Goal: Information Seeking & Learning: Check status

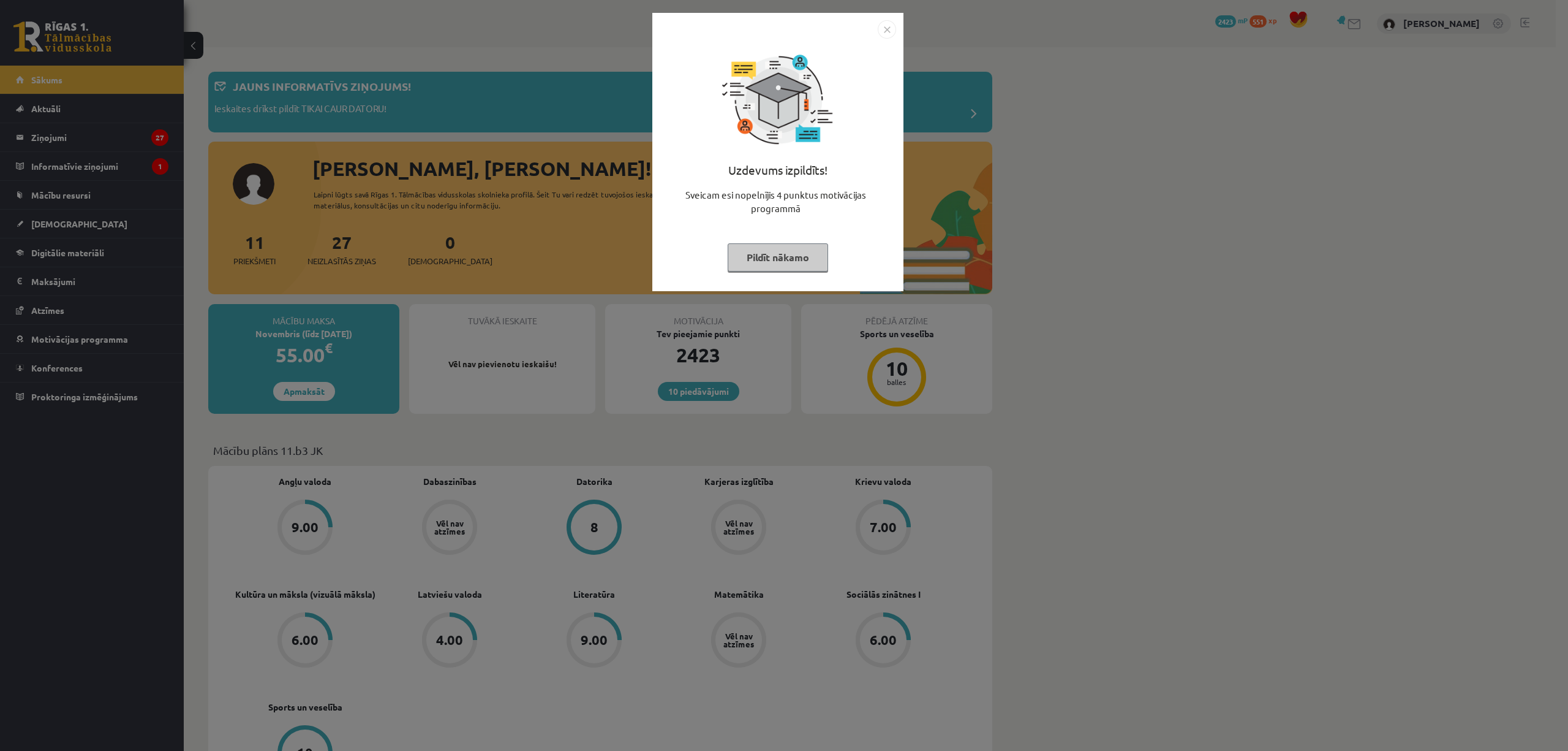
click at [82, 291] on div "Uzdevums izpildīts! Sveicam esi nopelnījis 4 punktus motivācijas programmā Pild…" at bounding box center [784, 376] width 1568 height 751
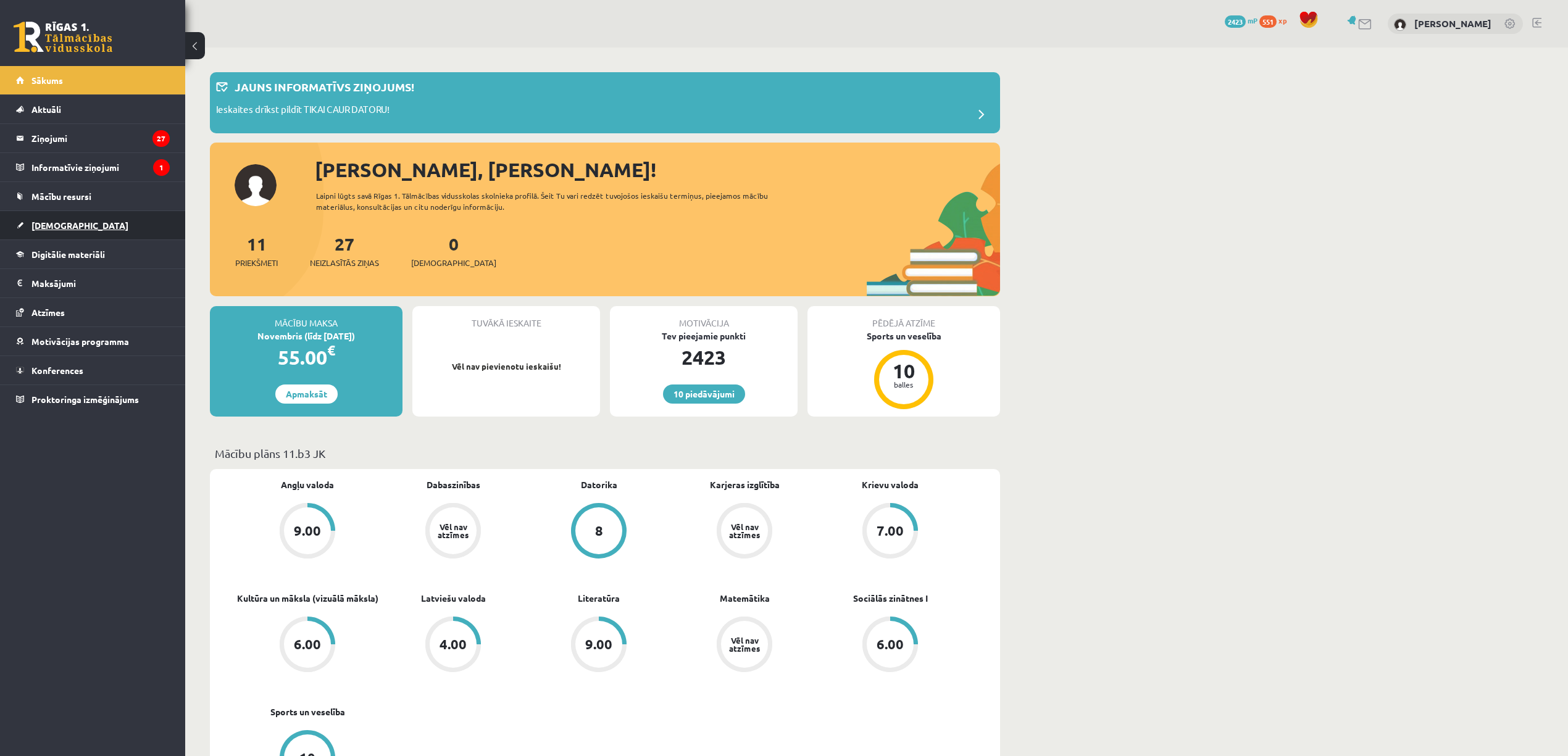
click at [40, 226] on span "[DEMOGRAPHIC_DATA]" at bounding box center [80, 225] width 97 height 11
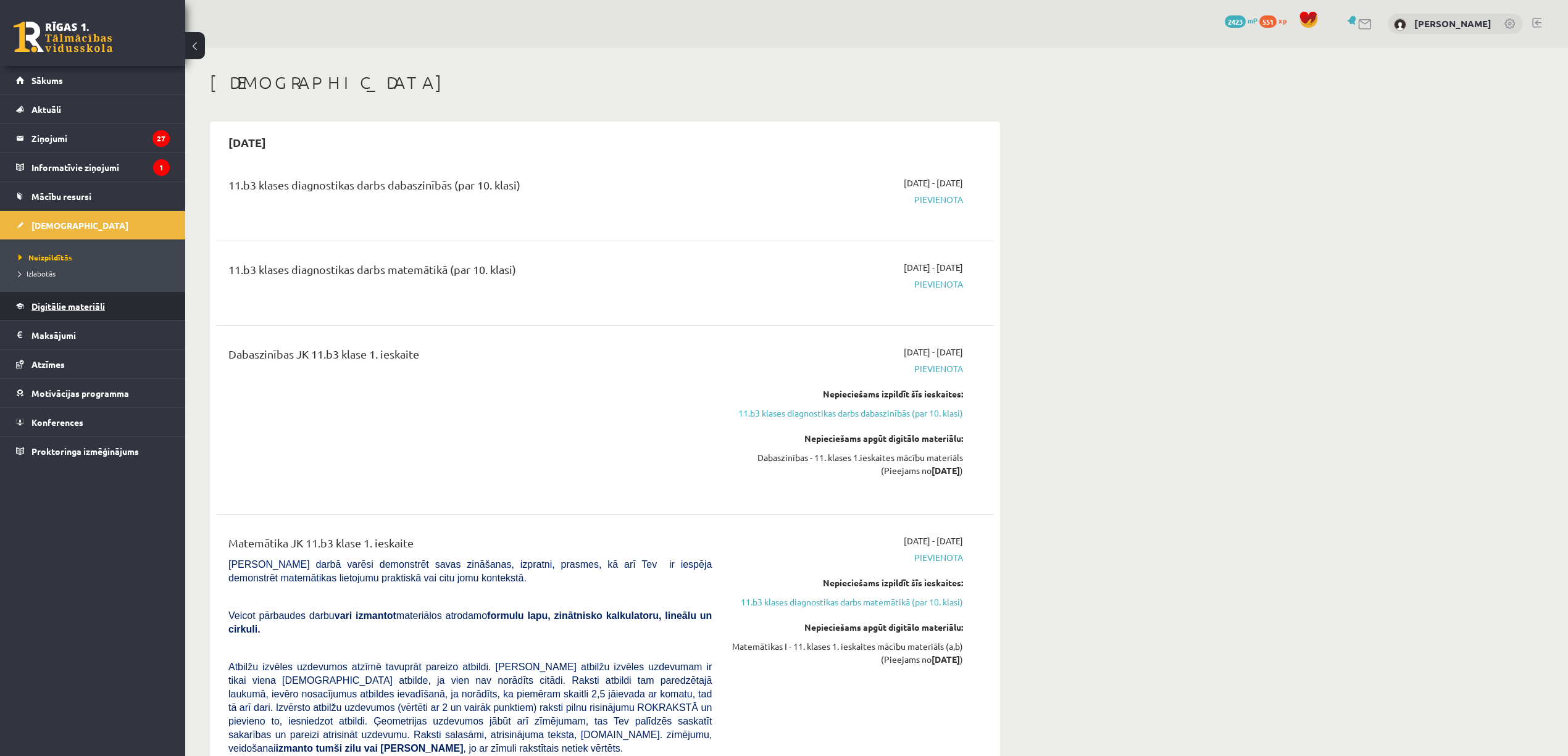
click at [45, 293] on link "Digitālie materiāli" at bounding box center [93, 306] width 154 height 28
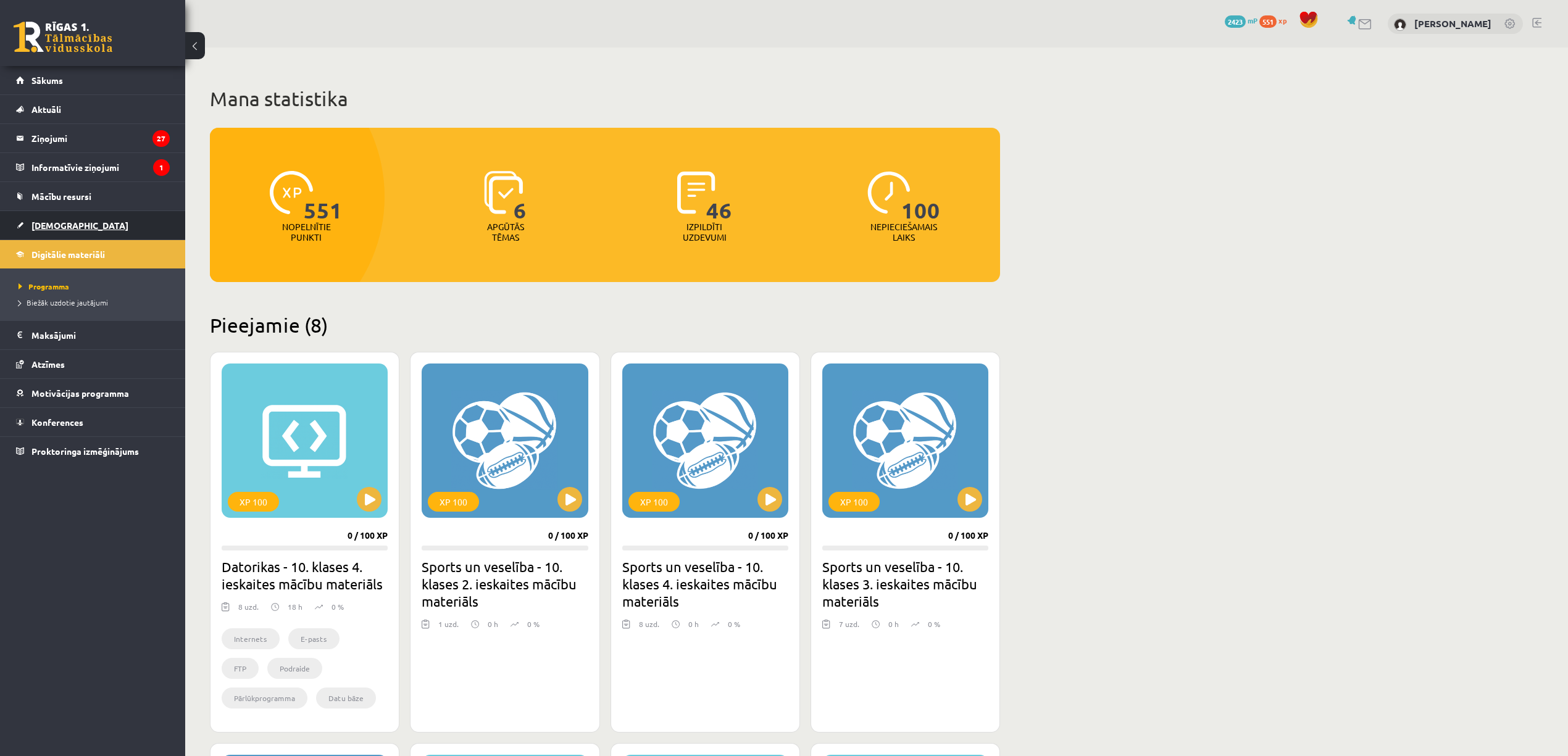
click at [48, 228] on span "[DEMOGRAPHIC_DATA]" at bounding box center [80, 225] width 97 height 11
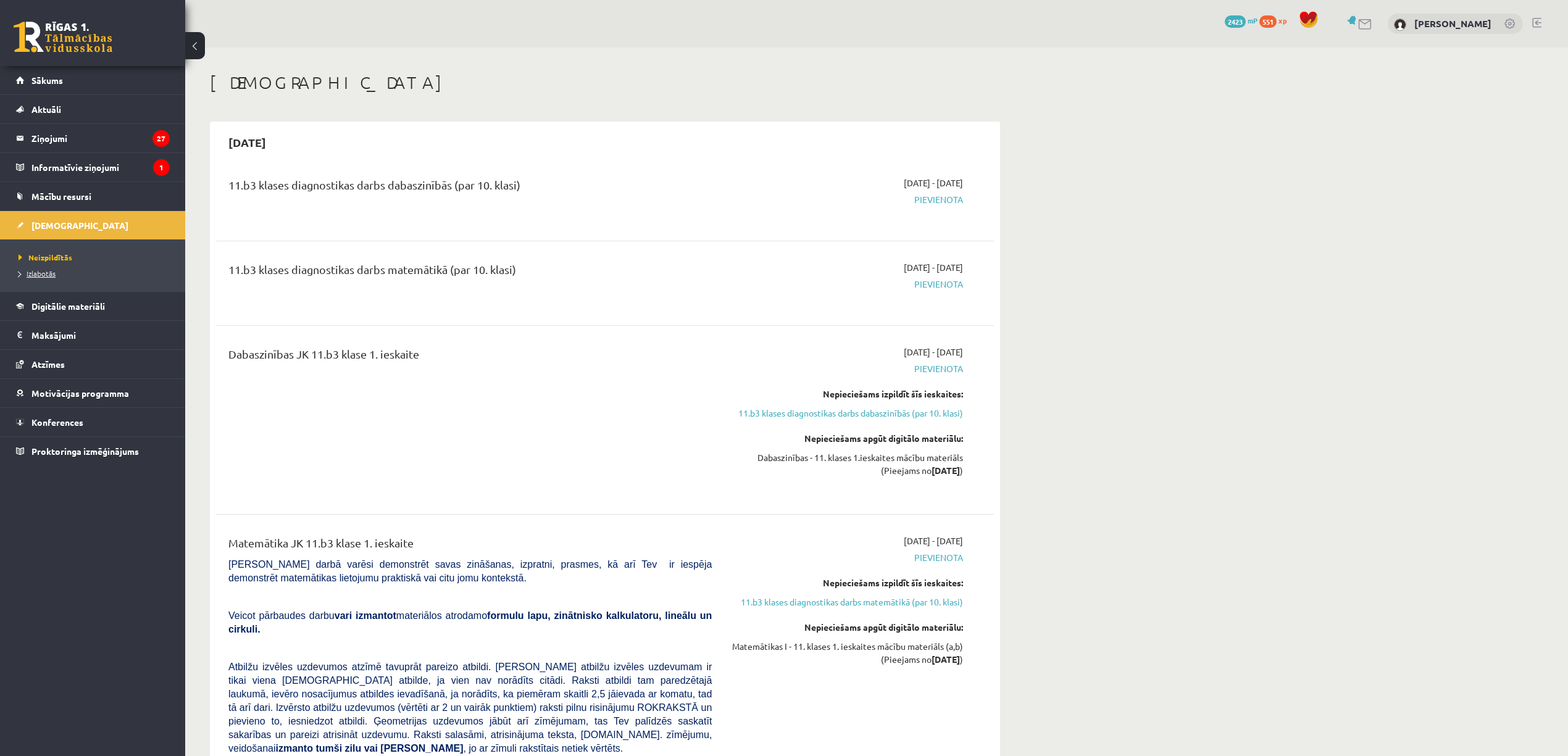
click at [36, 275] on span "Izlabotās" at bounding box center [37, 273] width 37 height 10
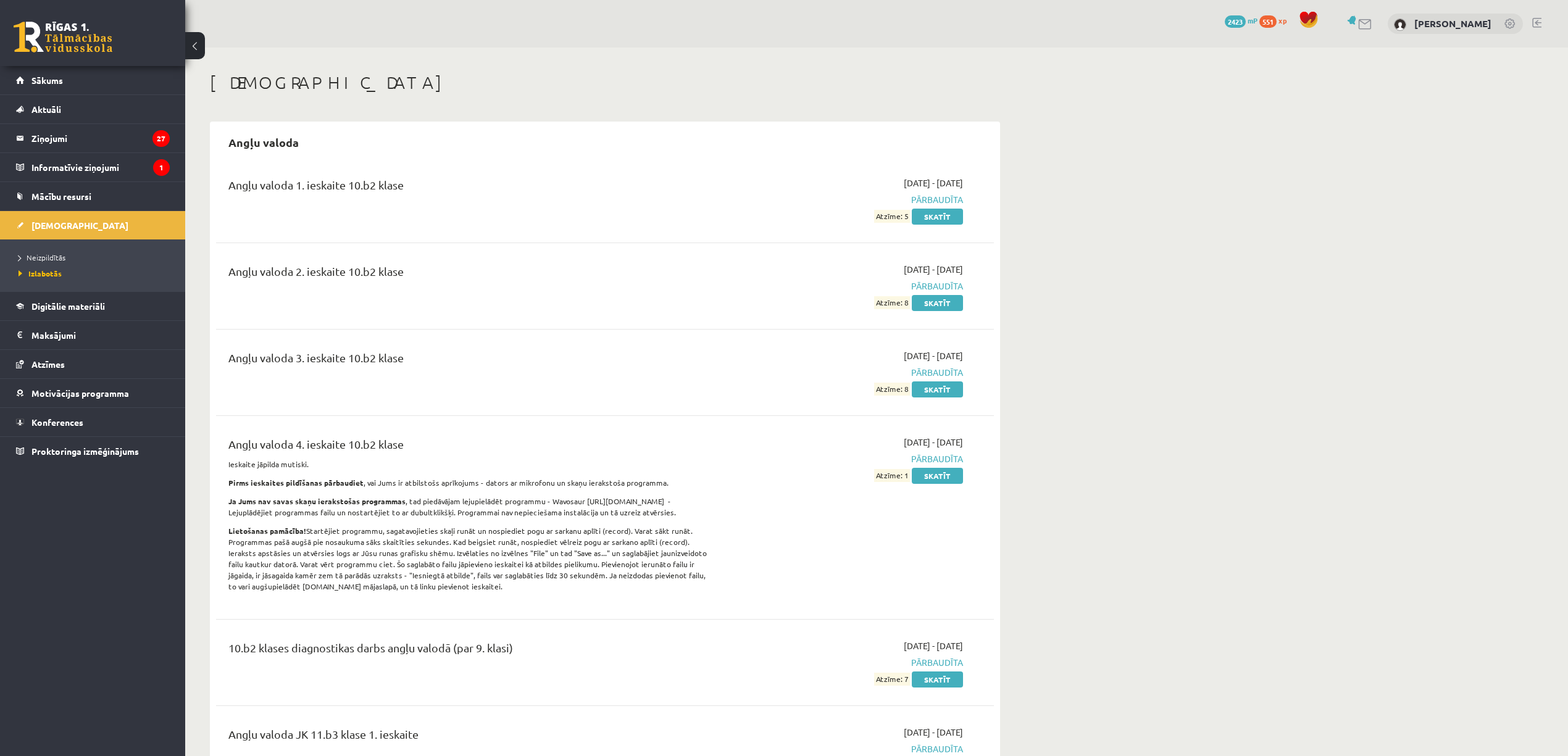
click at [685, 193] on div "Angļu valoda 1. ieskaite 10.b2 klase" at bounding box center [470, 188] width 483 height 23
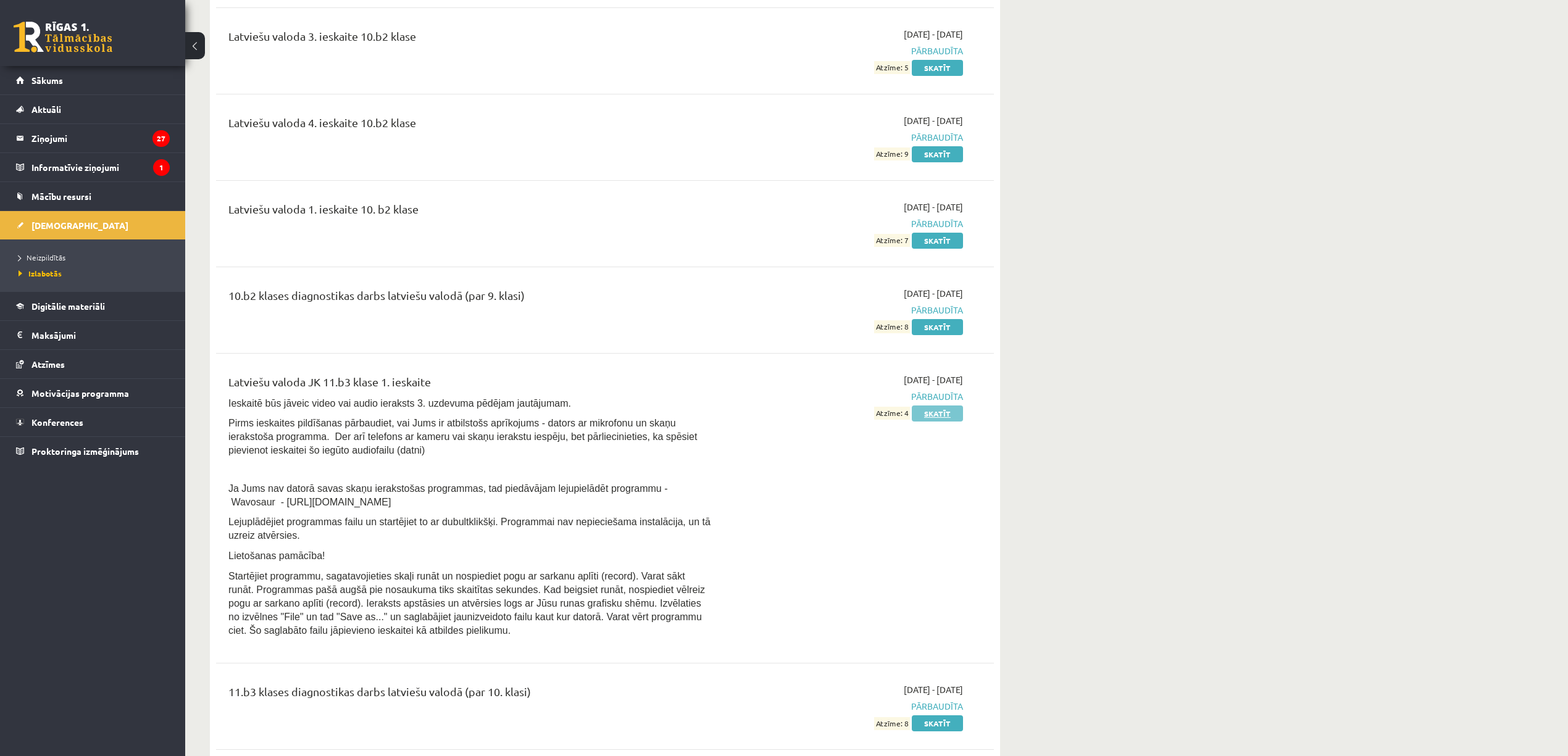
click at [925, 406] on link "Skatīt" at bounding box center [937, 414] width 51 height 16
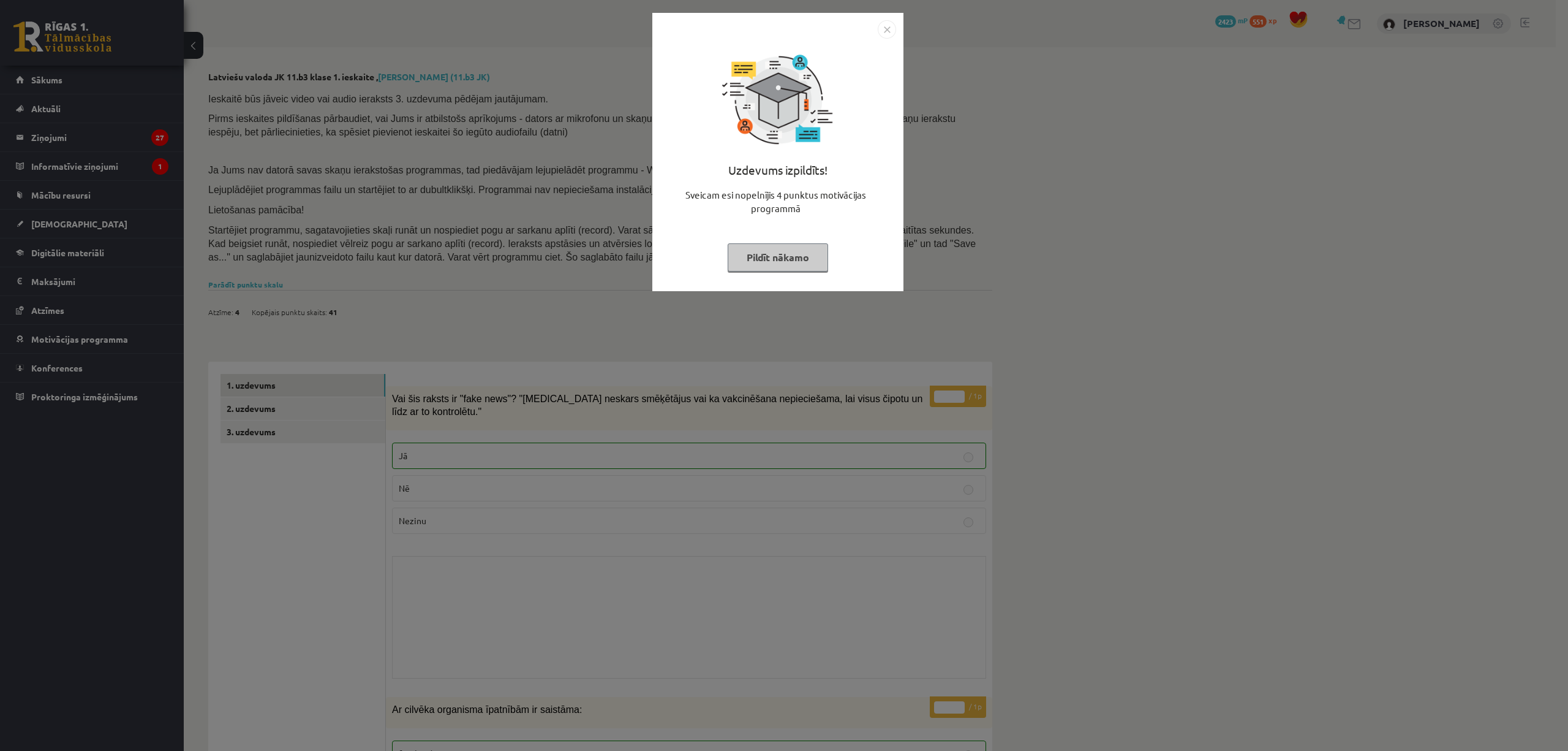
click at [913, 402] on div "Uzdevums izpildīts! Sveicam esi nopelnījis 4 punktus motivācijas programmā Pild…" at bounding box center [784, 376] width 1568 height 751
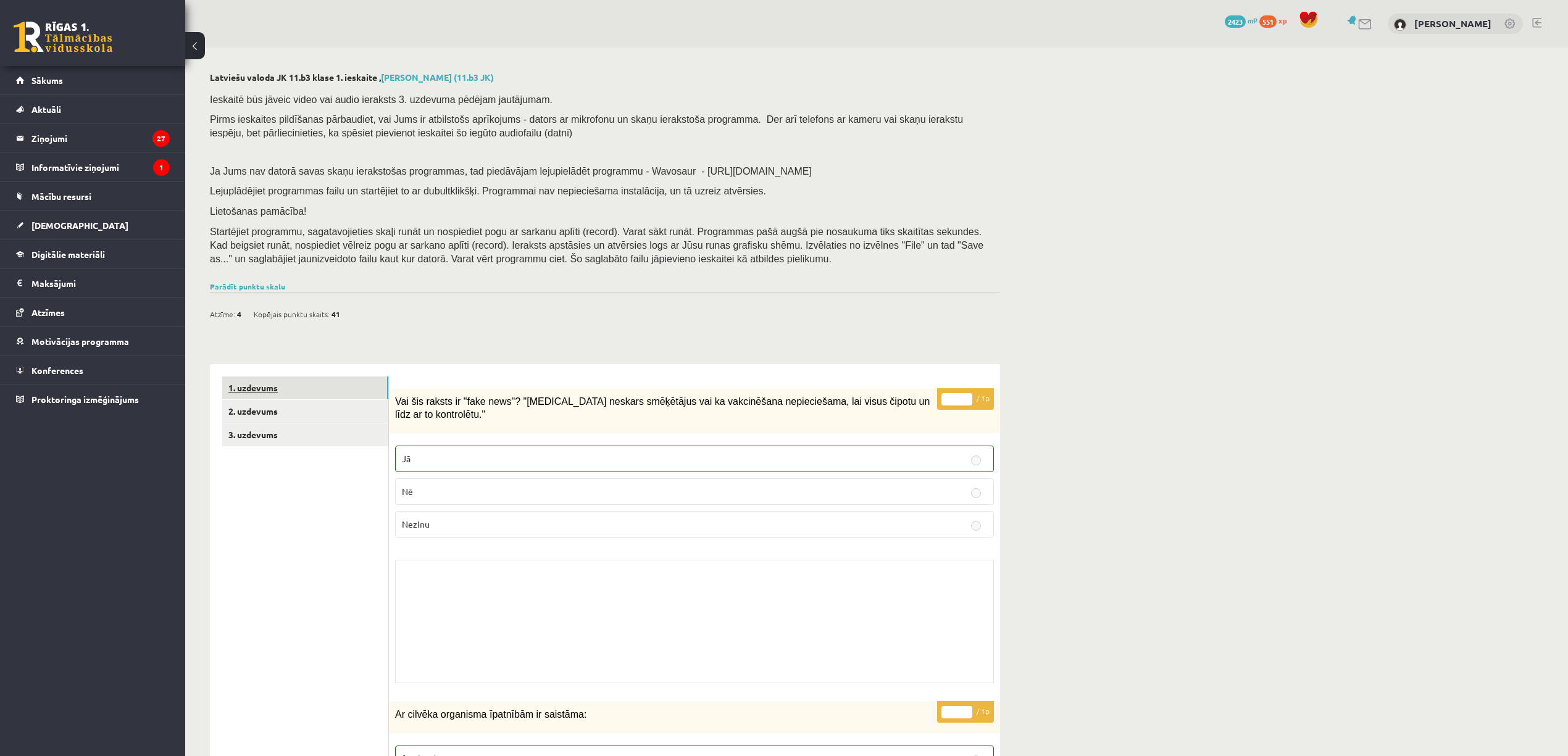
click at [284, 398] on link "1. uzdevums" at bounding box center [305, 388] width 166 height 23
click at [282, 415] on link "2. uzdevums" at bounding box center [305, 411] width 166 height 23
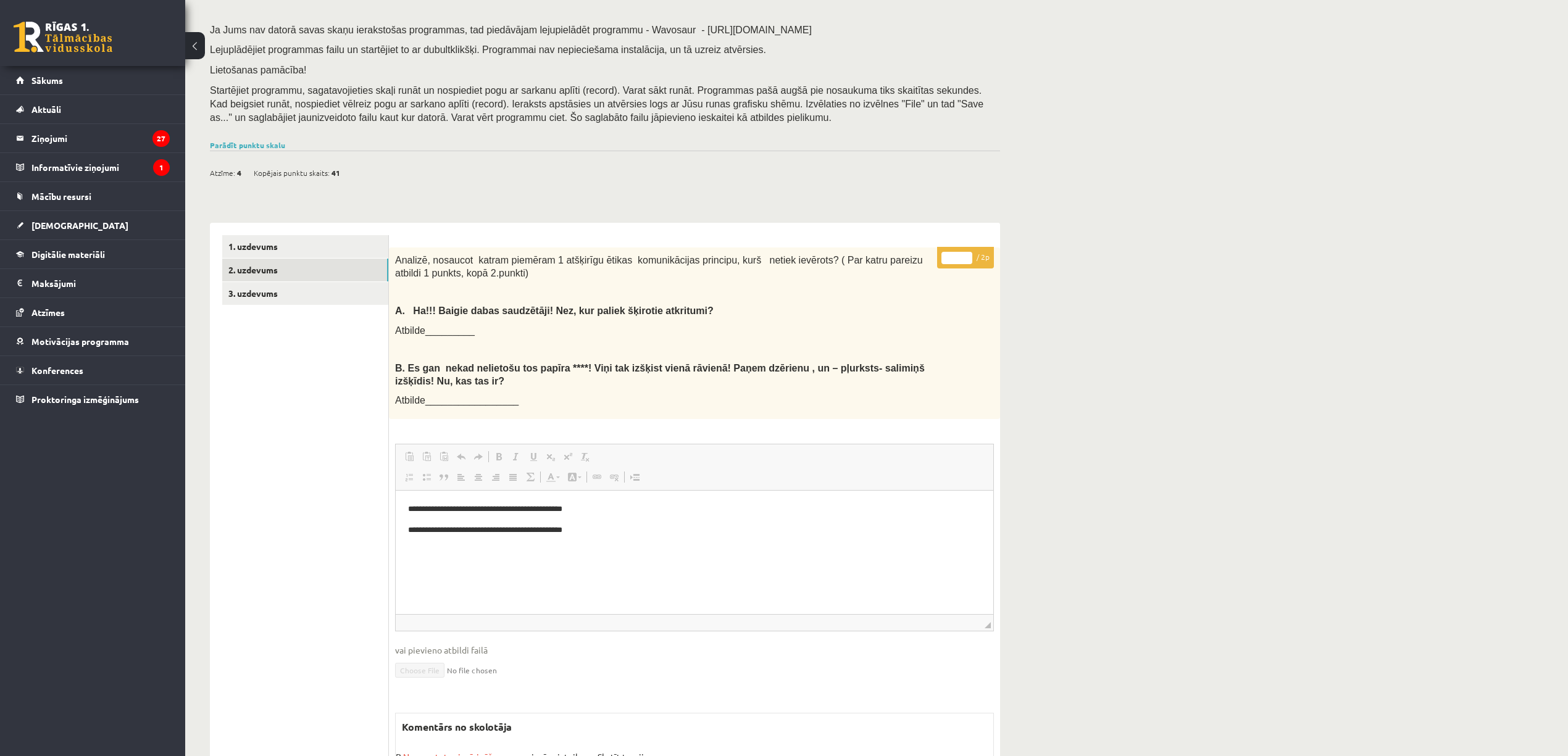
scroll to position [265, 0]
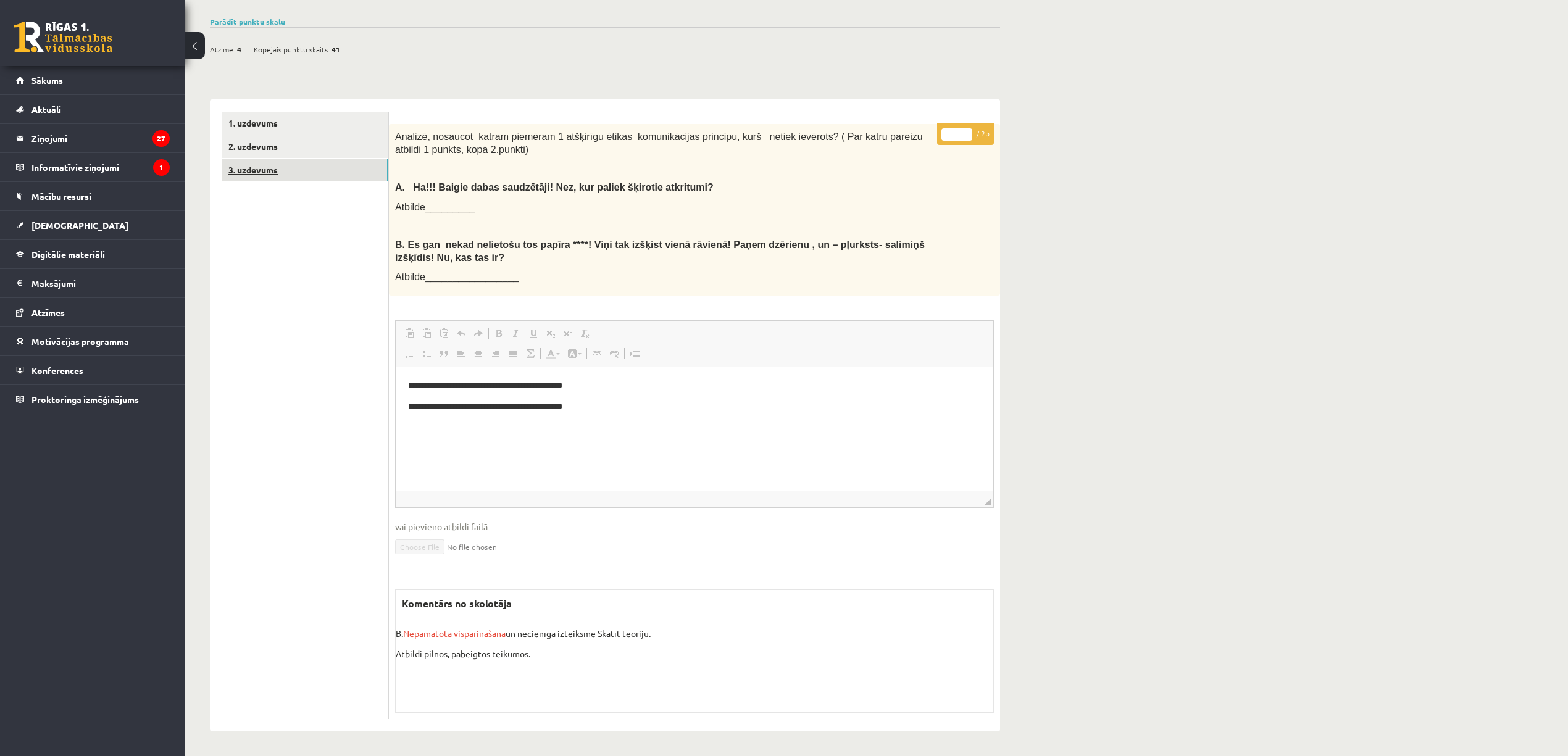
click at [324, 174] on link "3. uzdevums" at bounding box center [305, 170] width 166 height 23
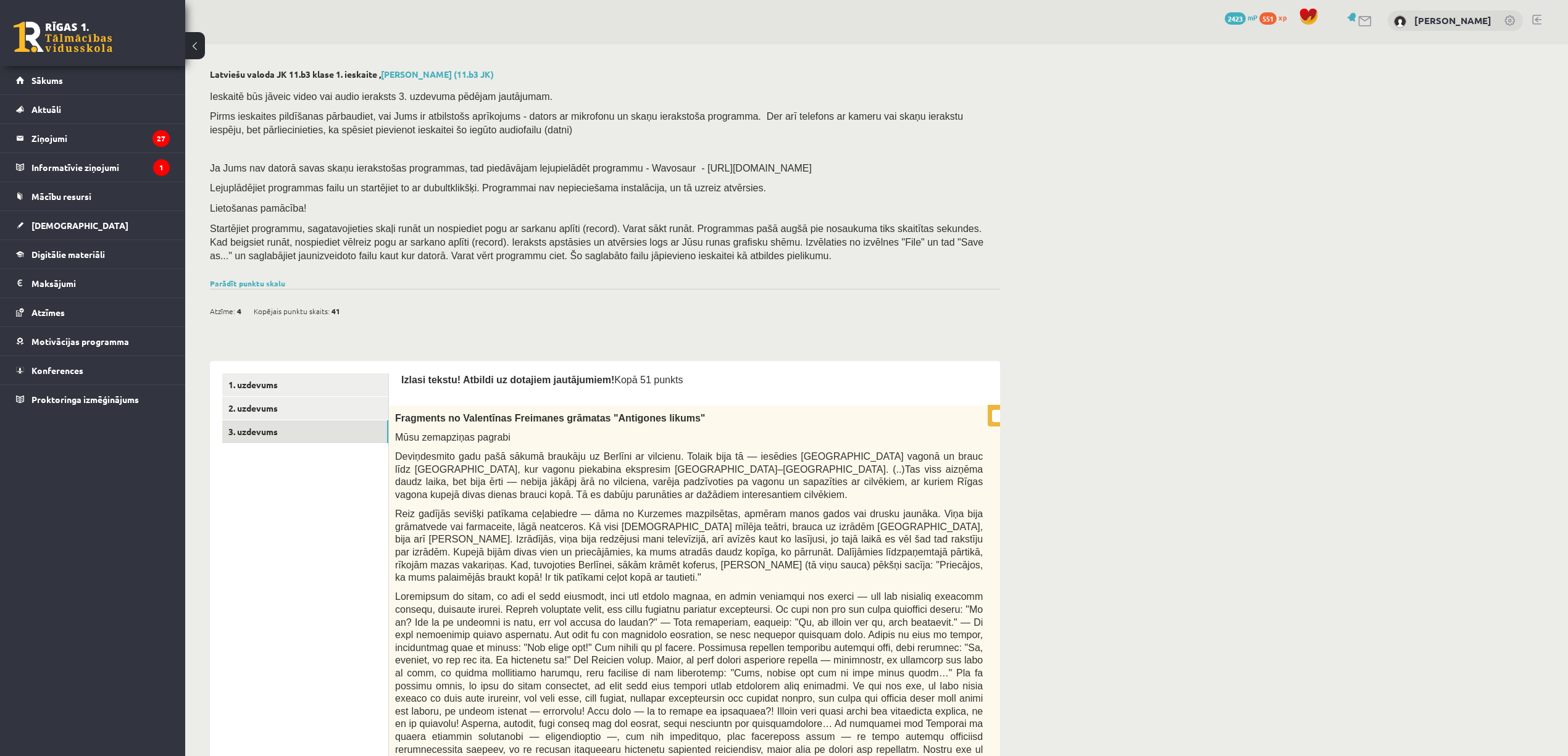
scroll to position [0, 0]
click at [275, 272] on div "Ieskaitē būs jāveic video vai audio ieraksts 3. uzdevuma pēdējam jautājumam. Pi…" at bounding box center [604, 182] width 790 height 192
click at [272, 283] on link "Parādīt punktu skalu" at bounding box center [247, 286] width 76 height 10
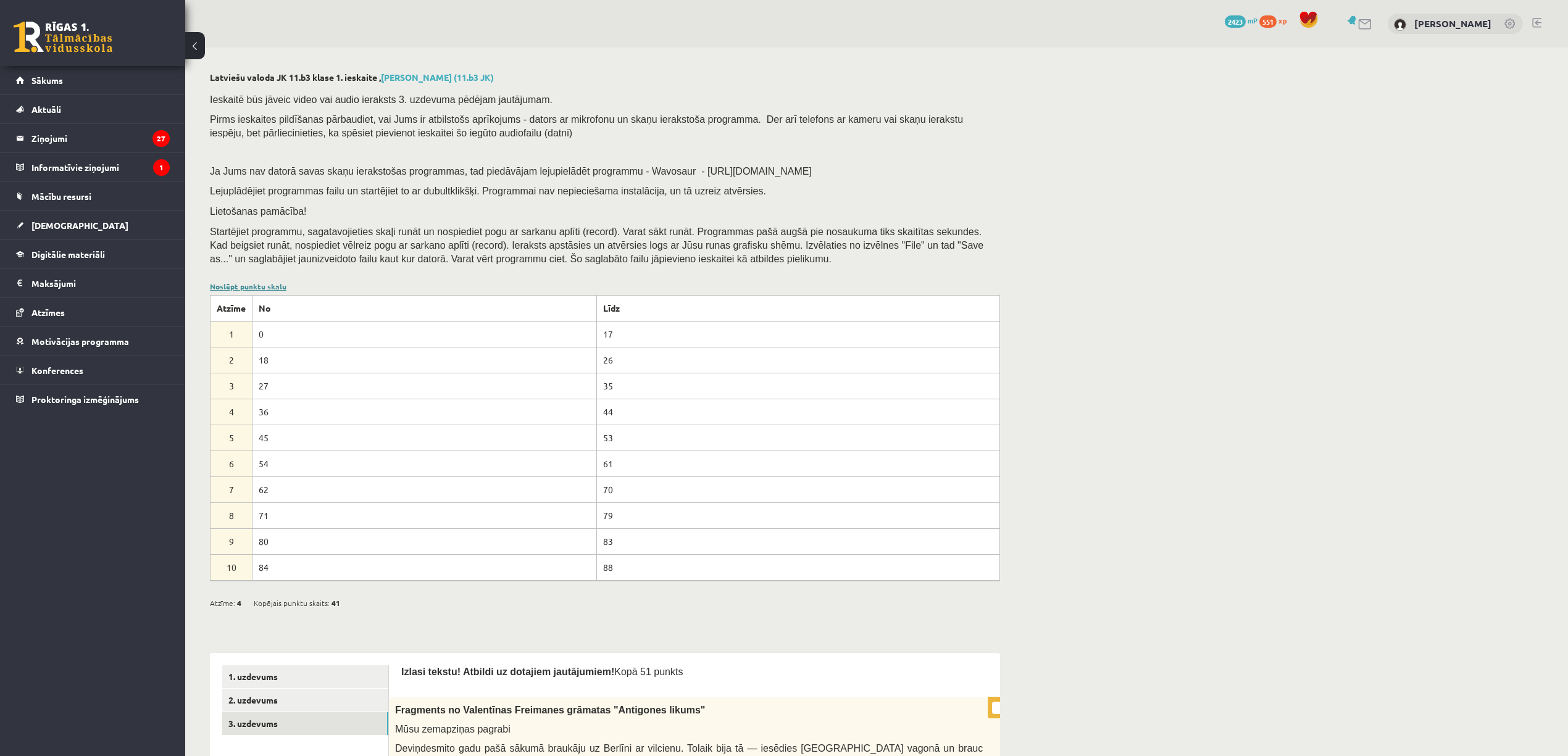
click at [272, 284] on link "Noslēpt punktu skalu" at bounding box center [248, 286] width 76 height 10
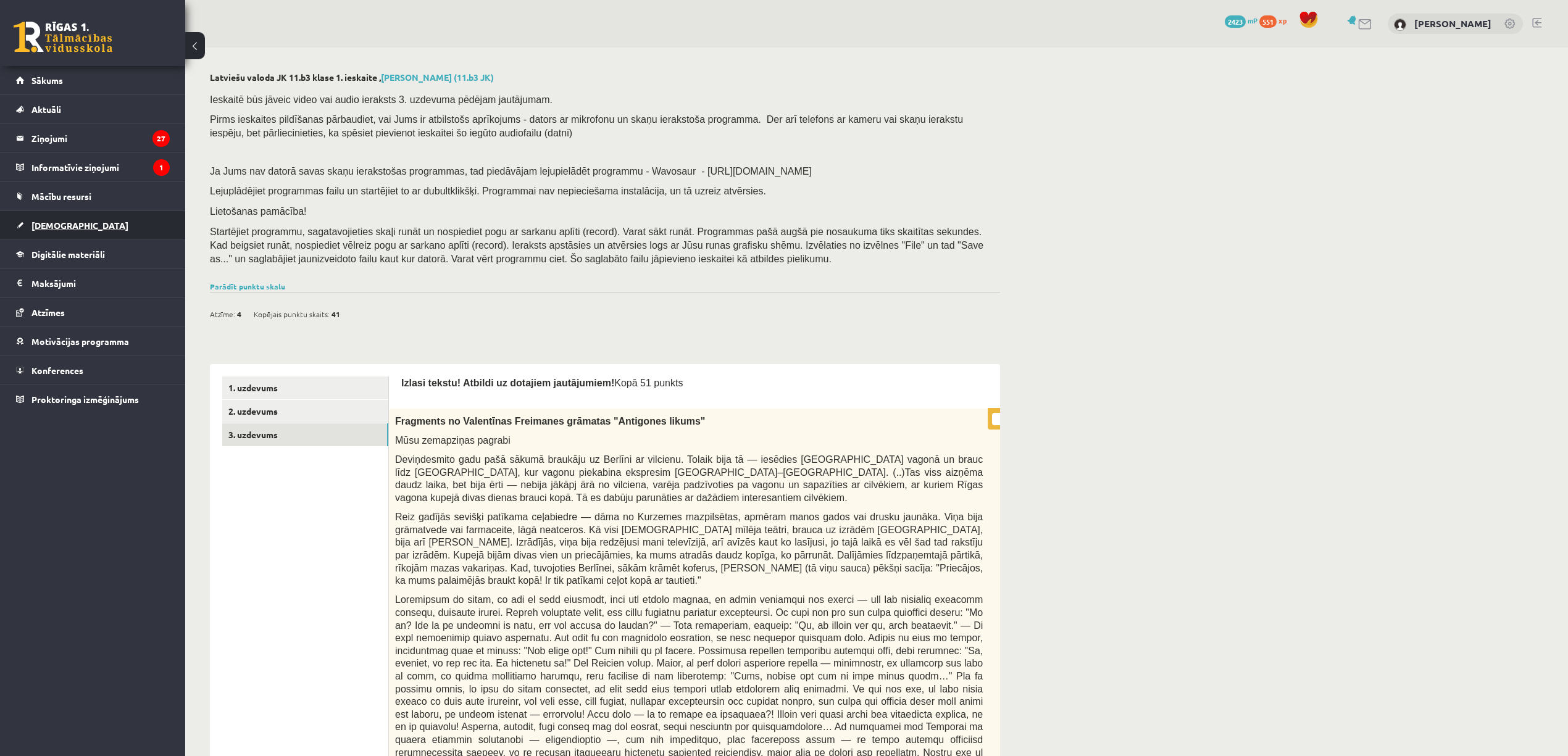
click at [79, 226] on link "[DEMOGRAPHIC_DATA]" at bounding box center [93, 225] width 154 height 28
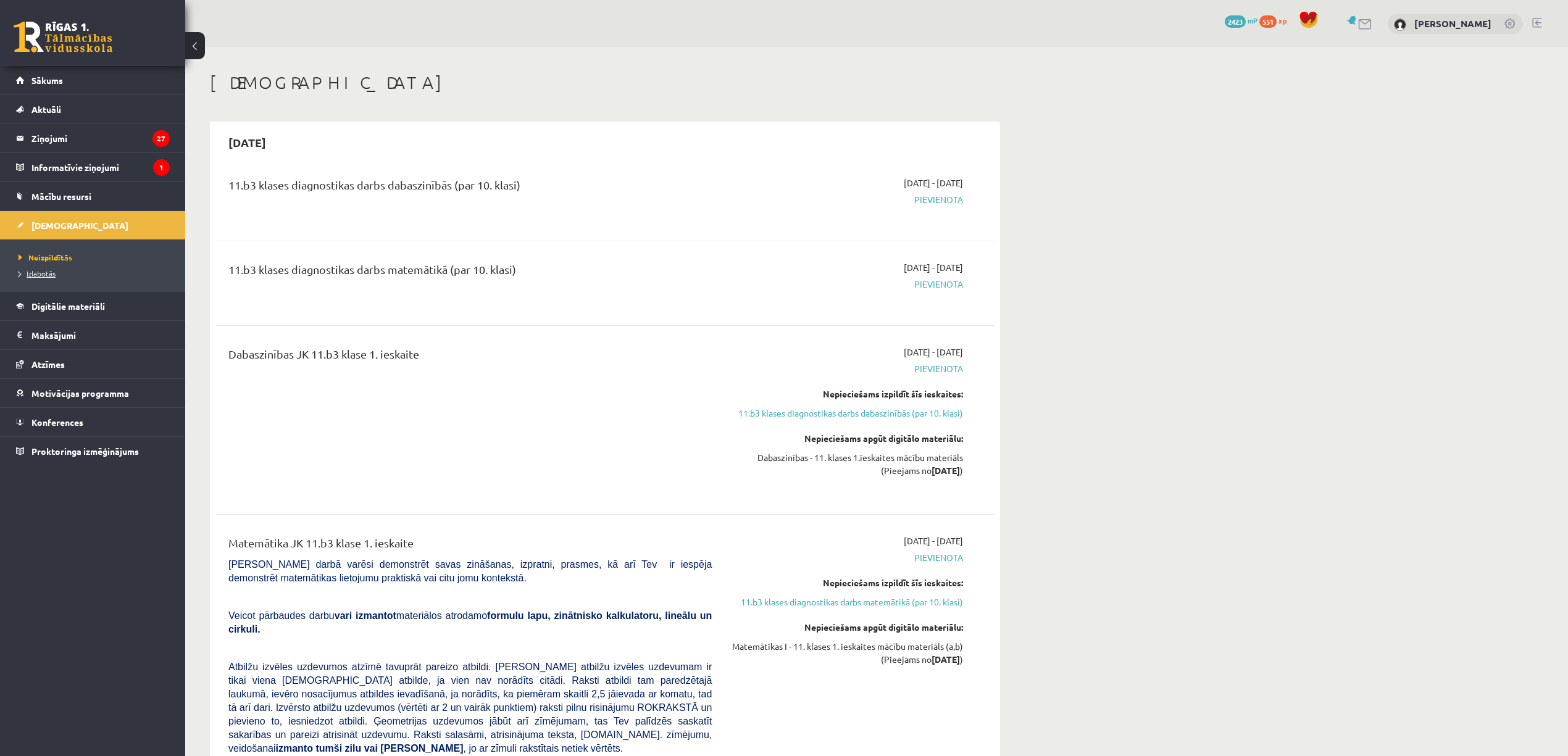
click at [50, 270] on span "Izlabotās" at bounding box center [37, 273] width 37 height 10
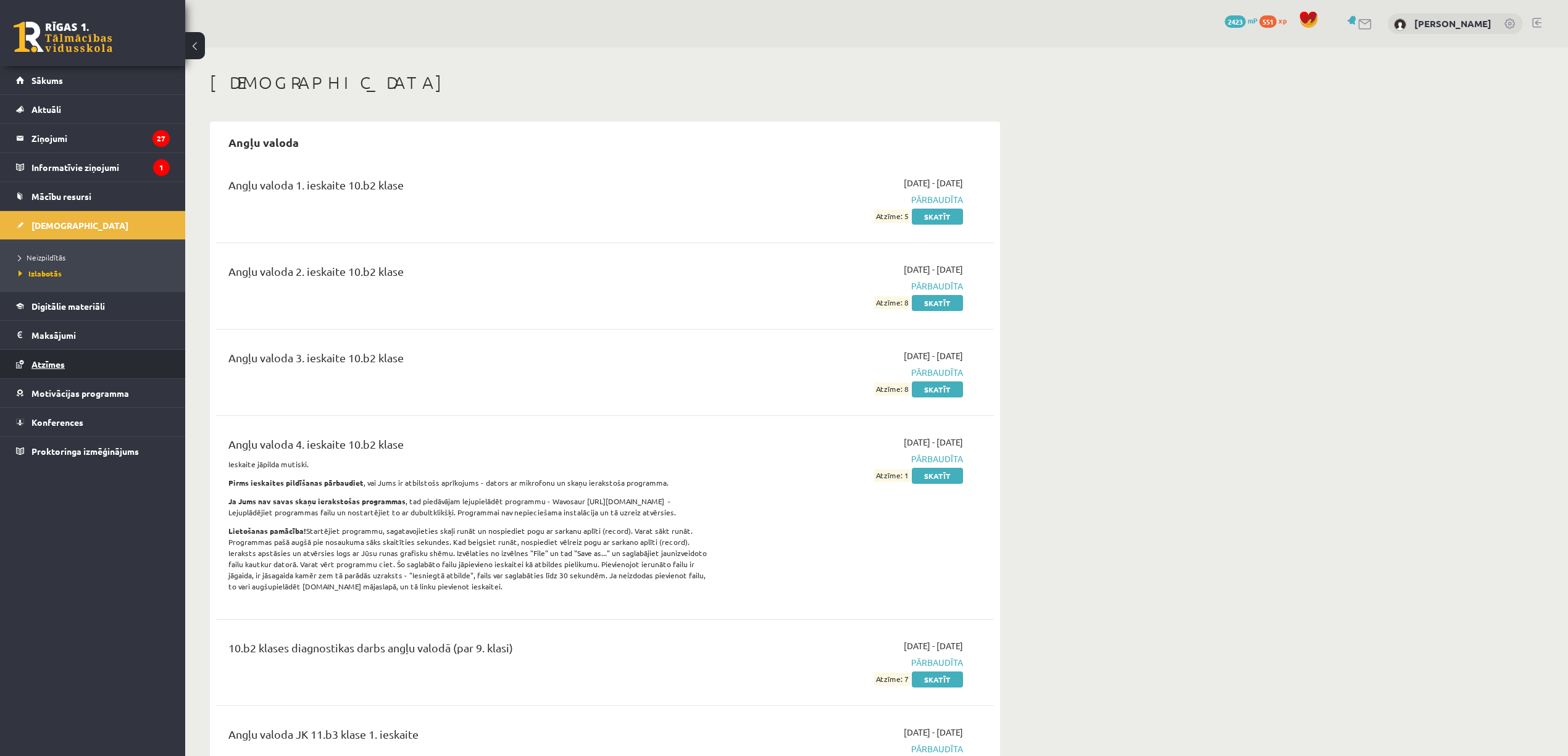
click at [62, 358] on link "Atzīmes" at bounding box center [93, 363] width 154 height 28
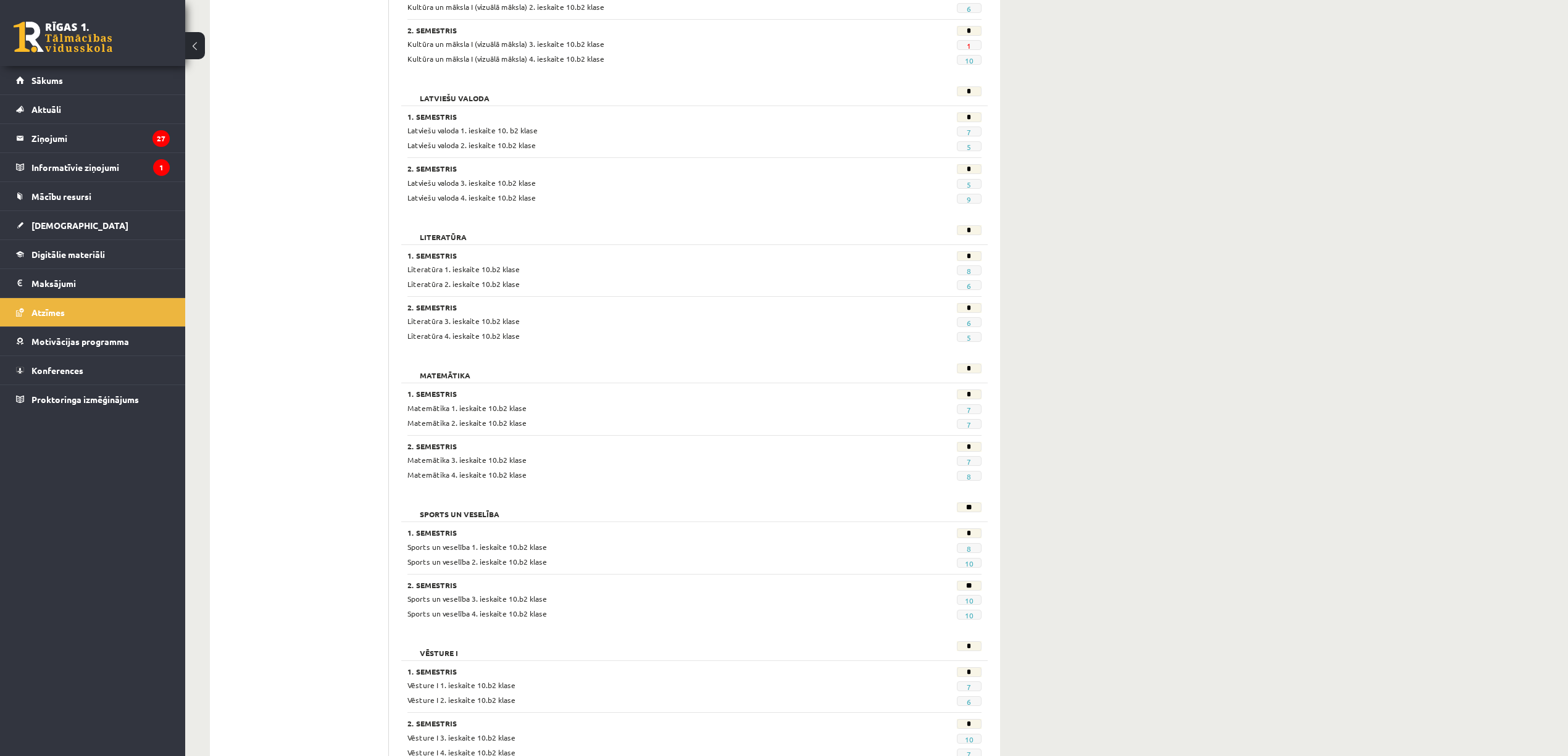
scroll to position [823, 0]
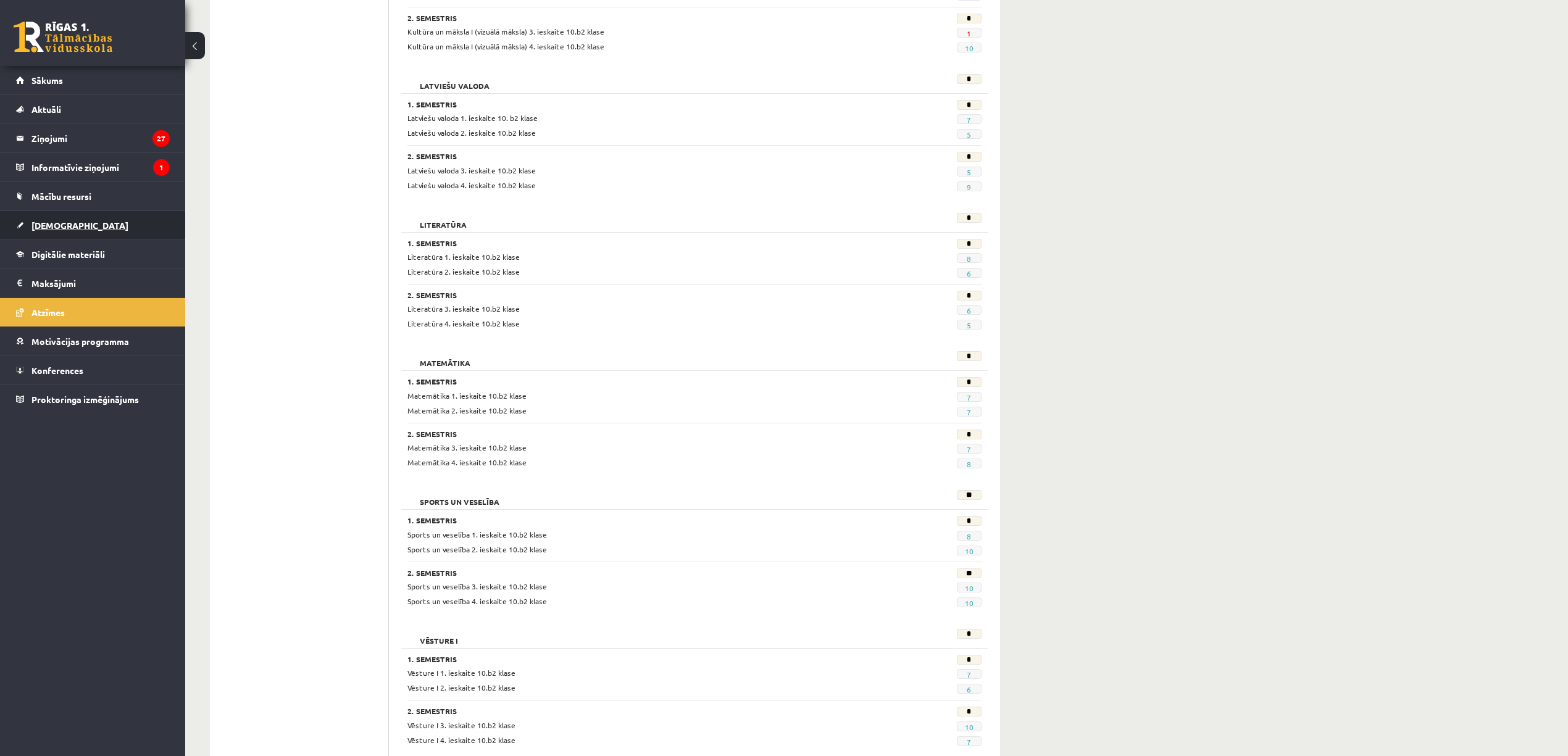
click at [55, 227] on span "[DEMOGRAPHIC_DATA]" at bounding box center [80, 225] width 97 height 11
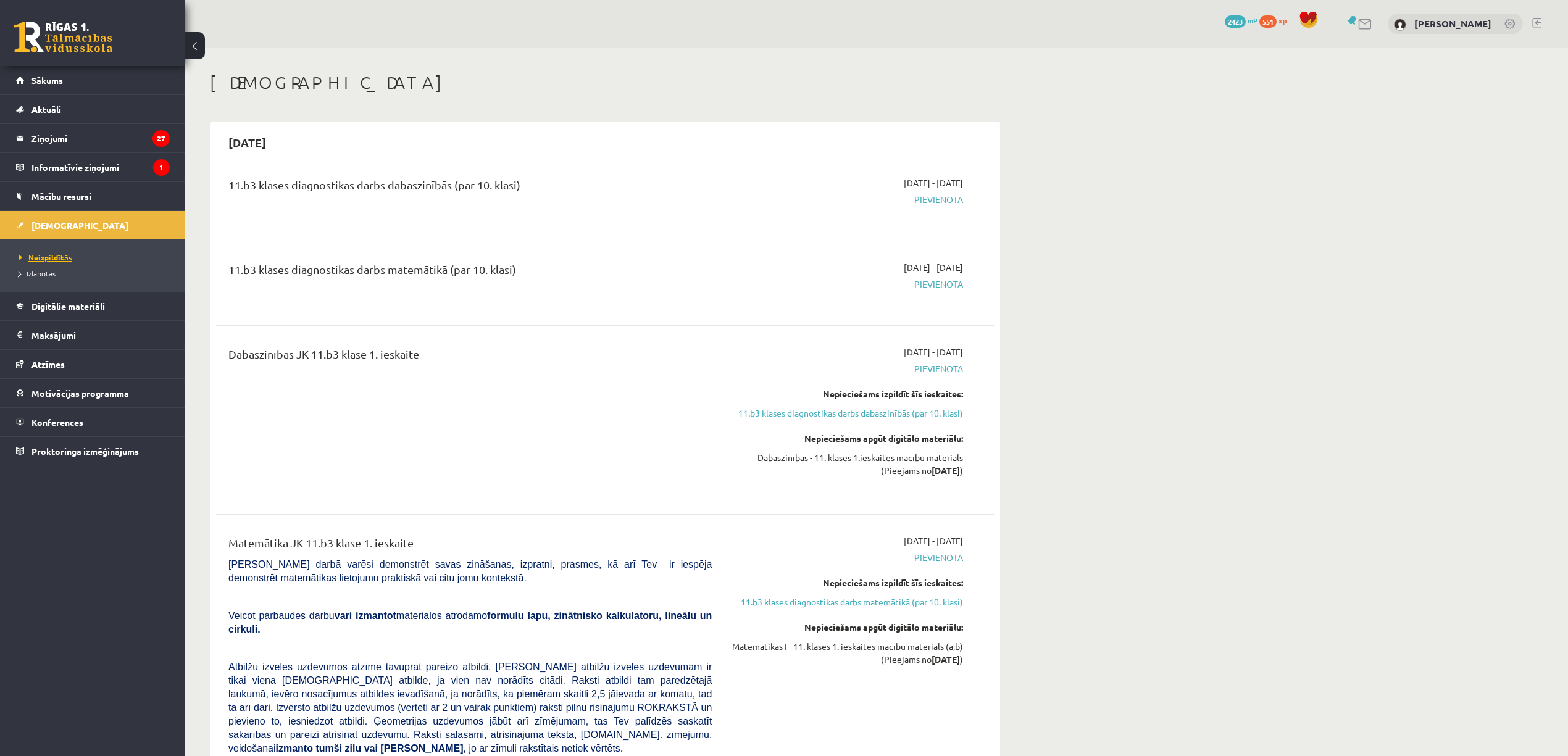
click at [64, 254] on span "Neizpildītās" at bounding box center [46, 257] width 54 height 10
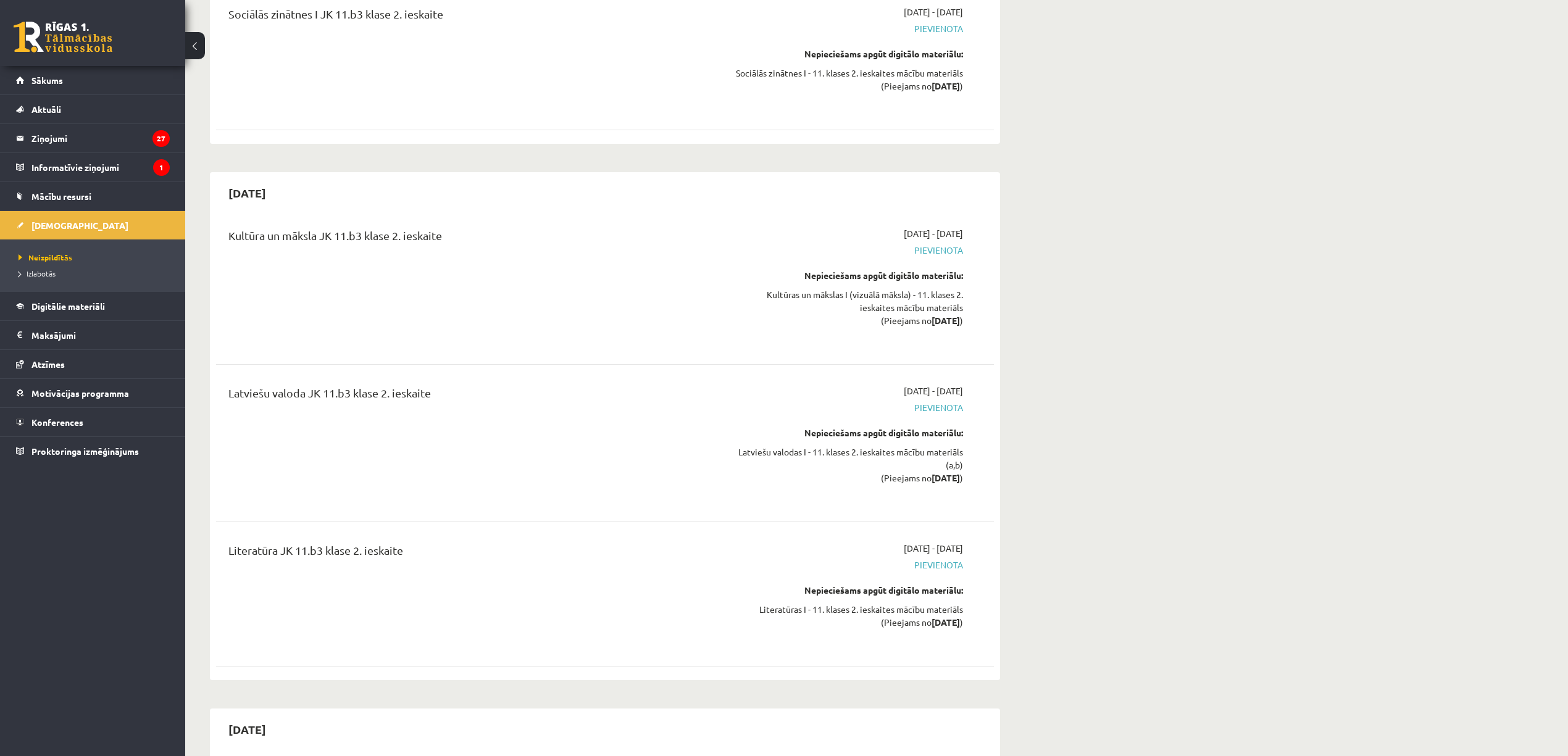
scroll to position [1892, 0]
click at [68, 167] on legend "Informatīvie ziņojumi 1" at bounding box center [101, 167] width 138 height 28
